Goal: Find specific page/section: Find specific page/section

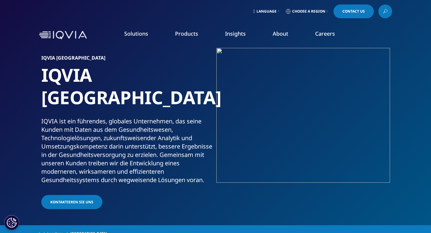
click at [243, 98] on link "View Open Roles" at bounding box center [265, 97] width 96 height 7
click at [19, 76] on link "Overview" at bounding box center [60, 75] width 96 height 7
